Goal: Task Accomplishment & Management: Manage account settings

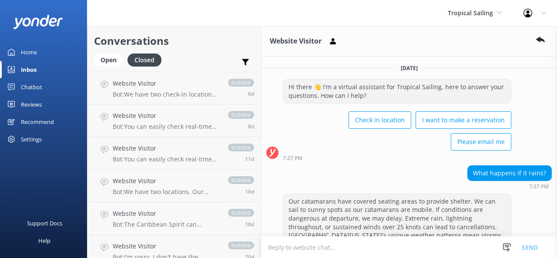
scroll to position [275, 0]
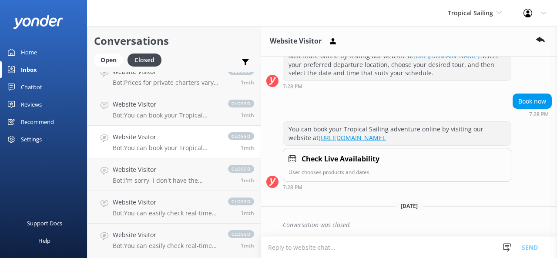
click at [546, 15] on div "Profile Settings Logout" at bounding box center [535, 13] width 44 height 26
click at [509, 55] on link "Logout" at bounding box center [513, 59] width 87 height 22
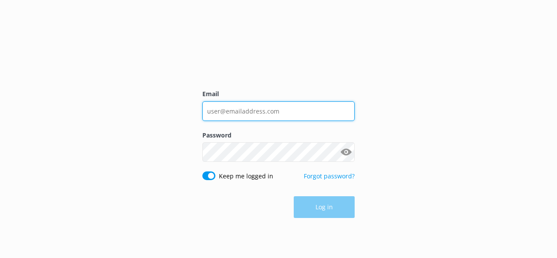
type input "[EMAIL_ADDRESS][DOMAIN_NAME]"
